Goal: Communication & Community: Ask a question

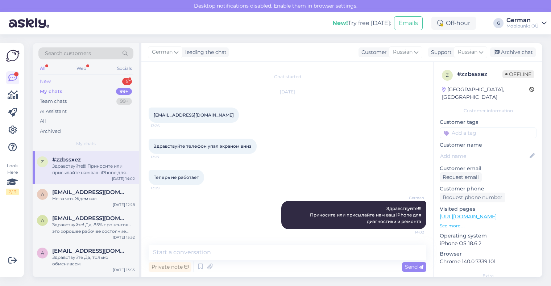
click at [48, 82] on div "New" at bounding box center [45, 81] width 11 height 7
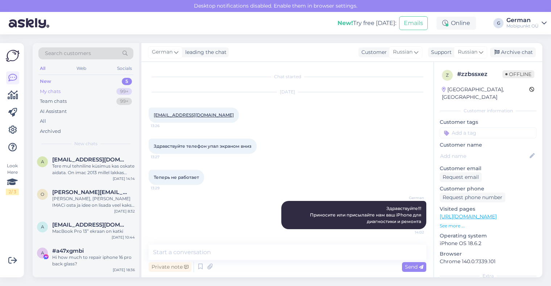
click at [55, 90] on div "My chats" at bounding box center [50, 91] width 21 height 7
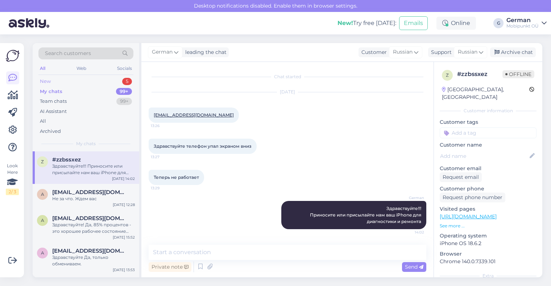
click at [46, 79] on div "New" at bounding box center [45, 81] width 11 height 7
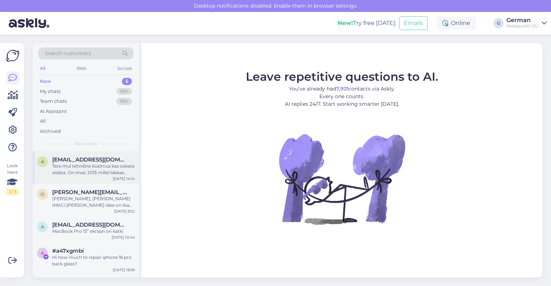
click at [92, 167] on div "Tere mul tehniline küsimus kas oskate aidata. On imac 2013 millel lakkas paarpä…" at bounding box center [93, 169] width 83 height 13
